Goal: Information Seeking & Learning: Check status

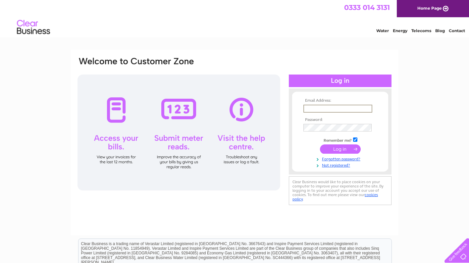
type input "[EMAIL_ADDRESS][DOMAIN_NAME]"
click at [340, 148] on input "submit" at bounding box center [340, 148] width 41 height 9
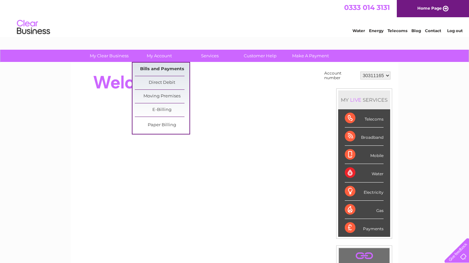
click at [161, 70] on link "Bills and Payments" at bounding box center [162, 69] width 55 height 13
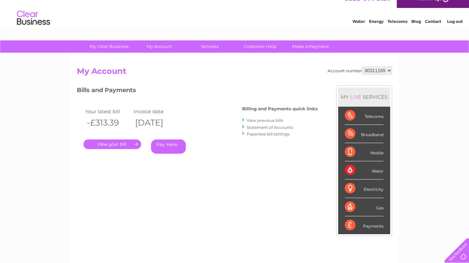
scroll to position [17, 0]
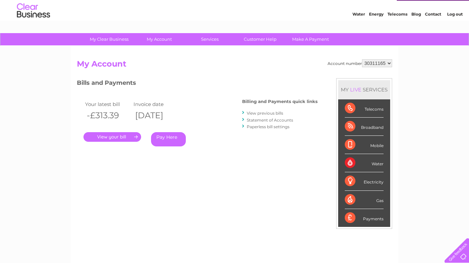
click at [377, 222] on div "Payments" at bounding box center [364, 218] width 39 height 18
drag, startPoint x: 377, startPoint y: 219, endPoint x: 351, endPoint y: 207, distance: 28.4
click at [377, 219] on div "Payments" at bounding box center [364, 218] width 39 height 18
click at [276, 120] on link "Statement of Accounts" at bounding box center [270, 120] width 46 height 5
